Goal: Use online tool/utility: Utilize a website feature to perform a specific function

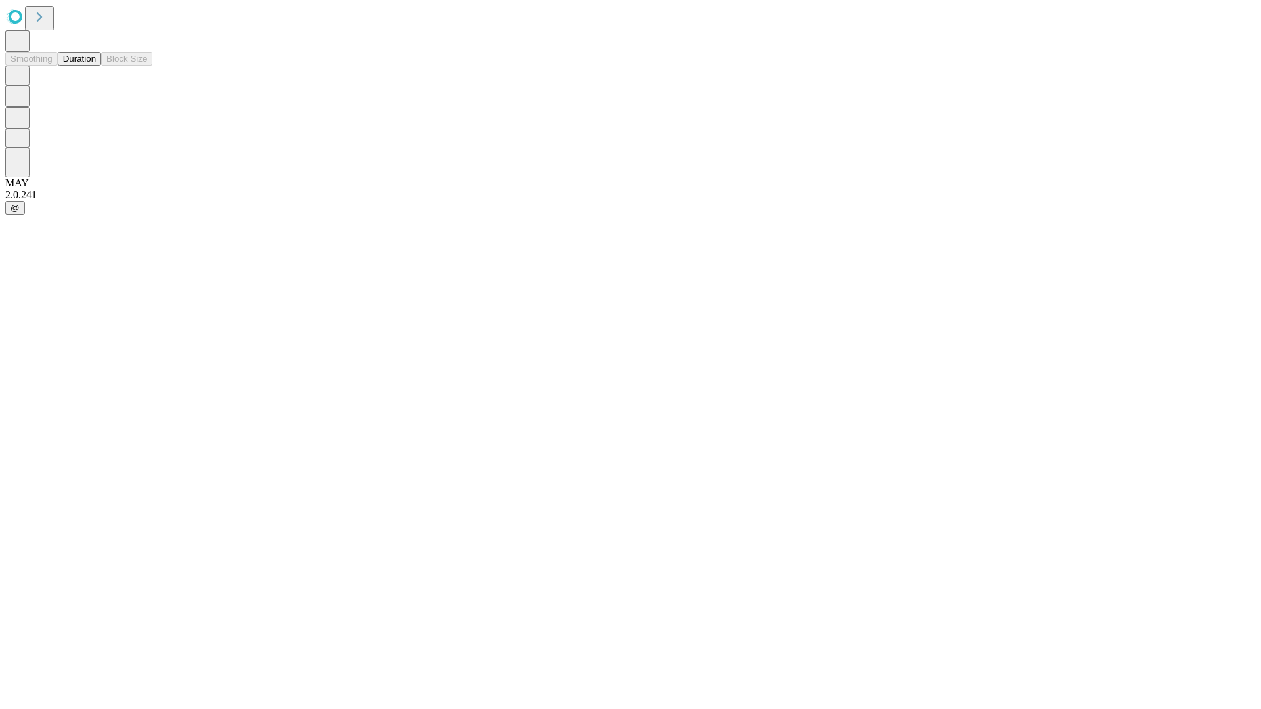
click at [96, 66] on button "Duration" at bounding box center [79, 59] width 43 height 14
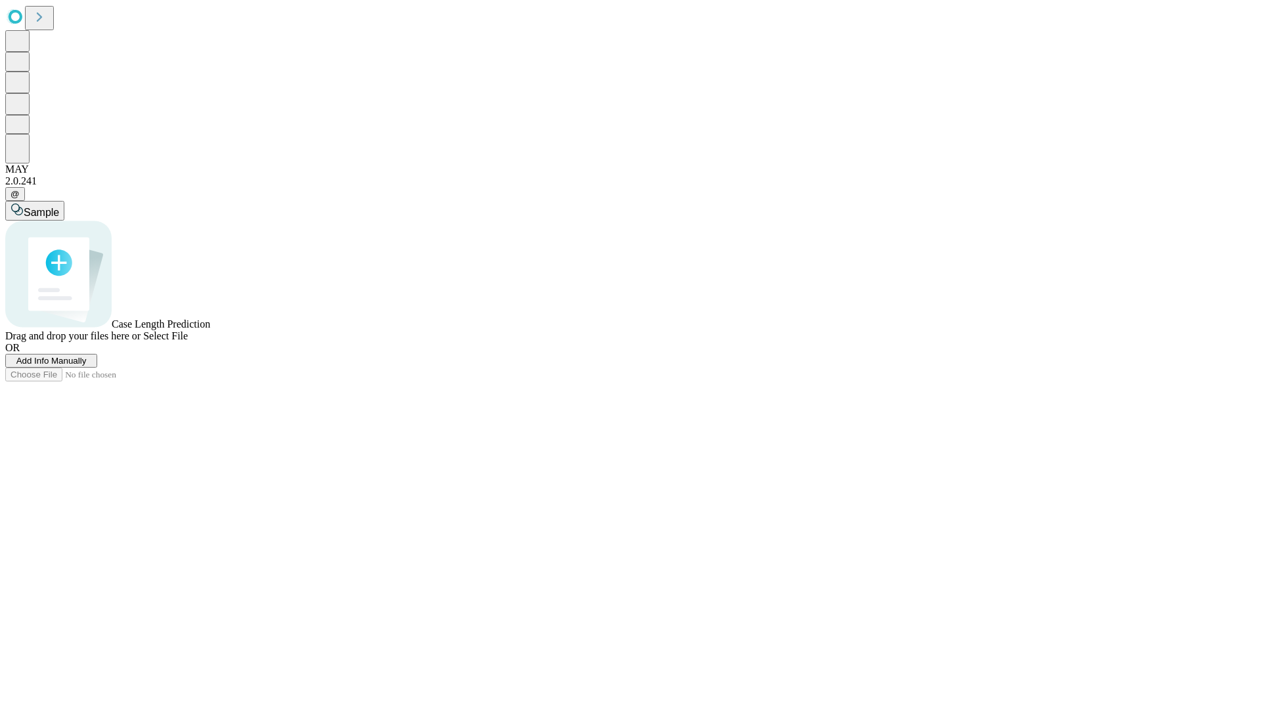
click at [188, 341] on span "Select File" at bounding box center [165, 335] width 45 height 11
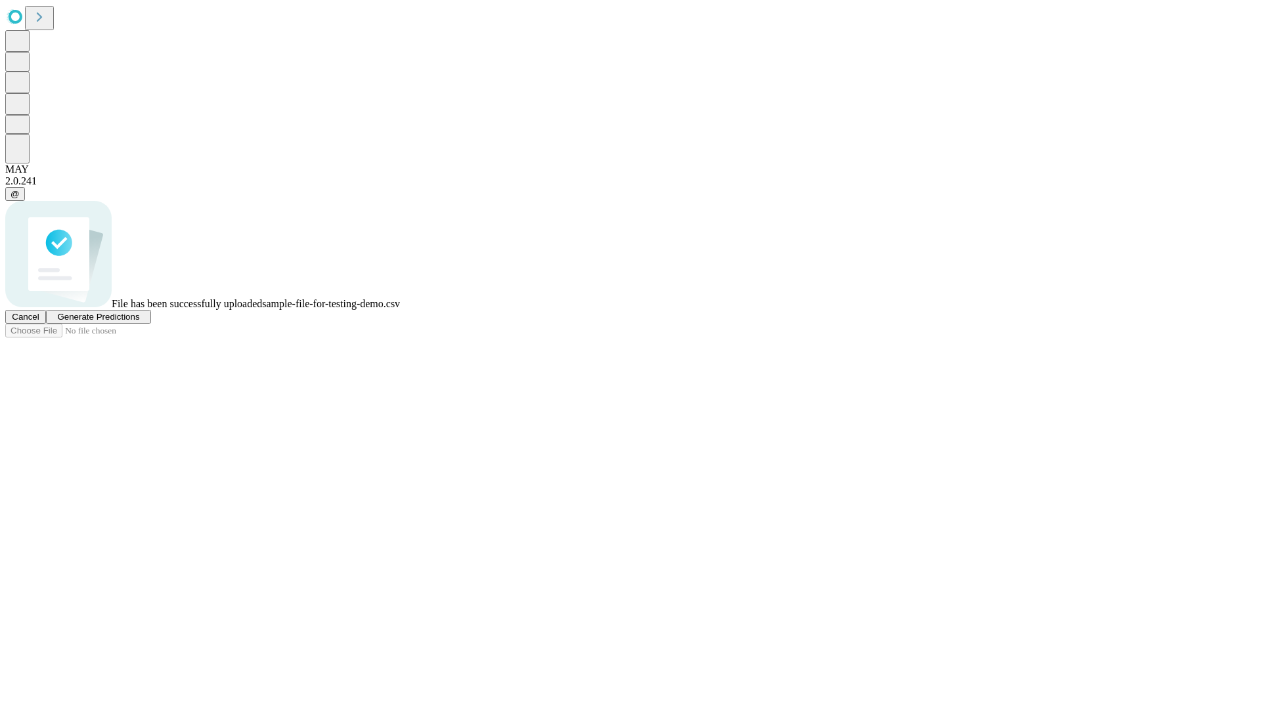
click at [139, 322] on span "Generate Predictions" at bounding box center [98, 317] width 82 height 10
